Goal: Task Accomplishment & Management: Use online tool/utility

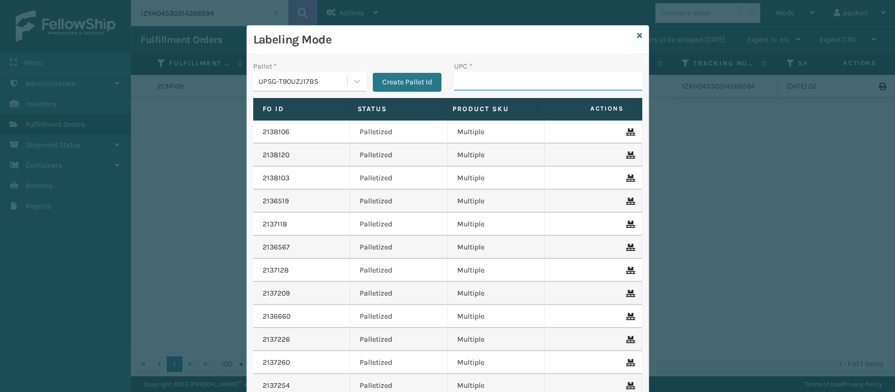
drag, startPoint x: 0, startPoint y: 0, endPoint x: 472, endPoint y: 82, distance: 479.3
click at [472, 82] on input "UPC *" at bounding box center [548, 81] width 188 height 19
click at [637, 35] on icon at bounding box center [639, 35] width 5 height 7
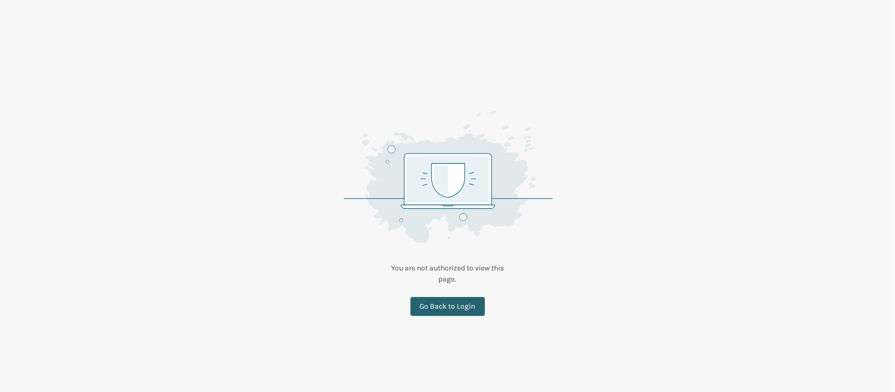
click at [471, 304] on link "Go Back to Login" at bounding box center [447, 306] width 74 height 19
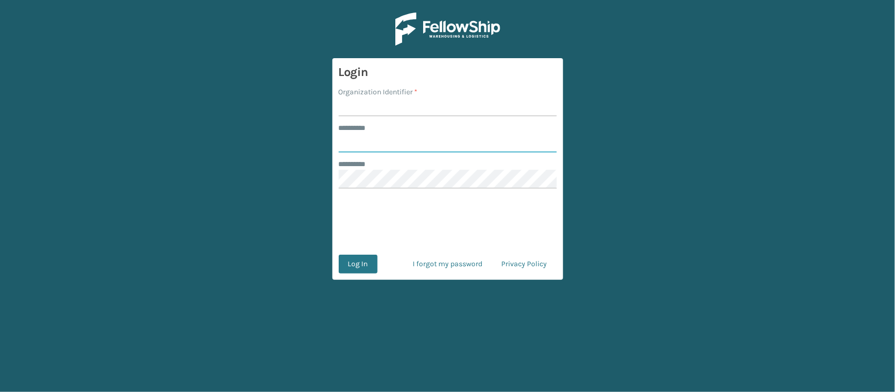
type input "*******"
click at [357, 108] on input "Organization Identifier *" at bounding box center [448, 106] width 218 height 19
type input "SLEEPGEEKZ WAREHOUSE"
click at [365, 260] on button "Log In" at bounding box center [358, 264] width 39 height 19
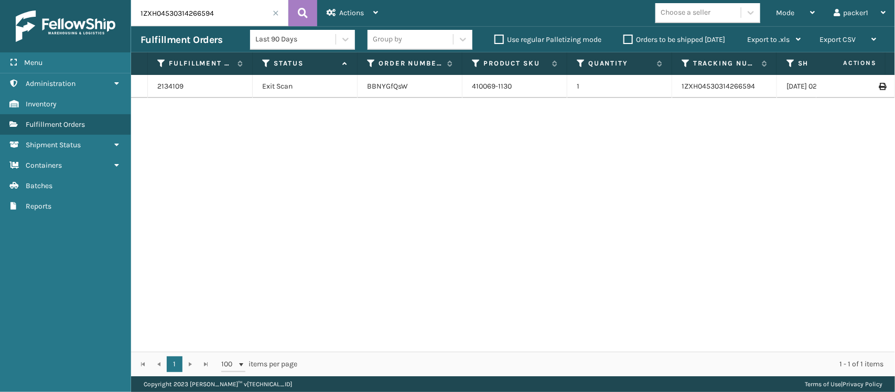
click at [766, 12] on div "Choose a seller" at bounding box center [710, 13] width 111 height 20
click at [771, 7] on div "Mode Regular Mode Picking Mode Labeling Mode Exit Scan Mode" at bounding box center [795, 13] width 58 height 26
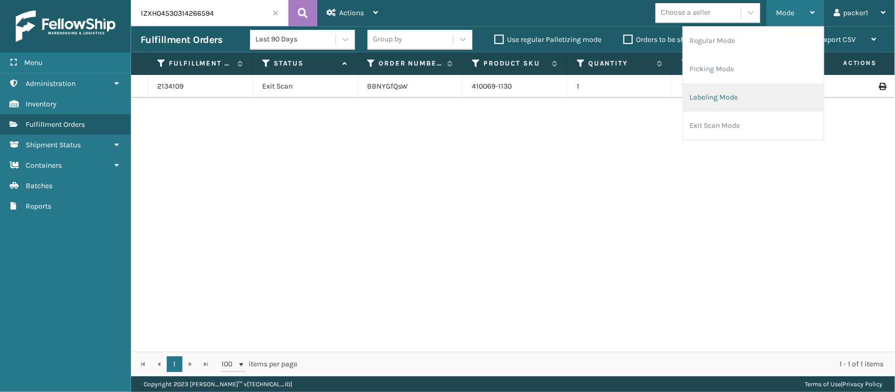
click at [713, 93] on li "Labeling Mode" at bounding box center [753, 97] width 140 height 28
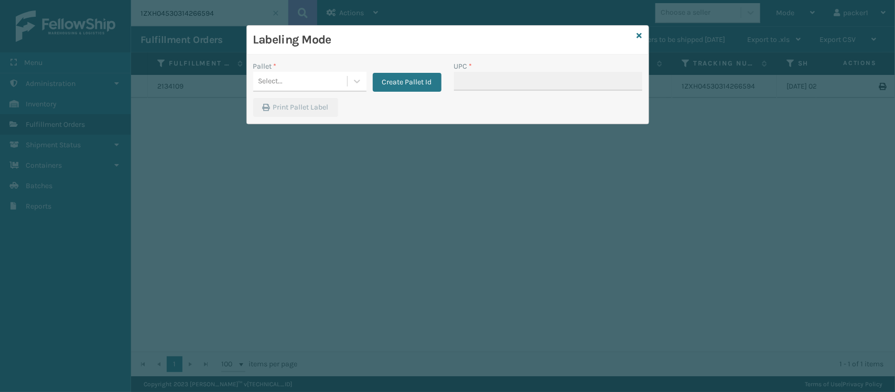
click at [312, 97] on div "Pallet * Select... Create Pallet Id" at bounding box center [347, 79] width 201 height 37
click at [310, 95] on div "Pallet * Select... Create Pallet Id" at bounding box center [347, 79] width 201 height 37
click at [299, 80] on div "Select..." at bounding box center [300, 81] width 94 height 17
click at [299, 79] on div "Select..." at bounding box center [300, 81] width 94 height 17
click at [300, 69] on div "Pallet *" at bounding box center [309, 66] width 113 height 11
